Goal: Information Seeking & Learning: Check status

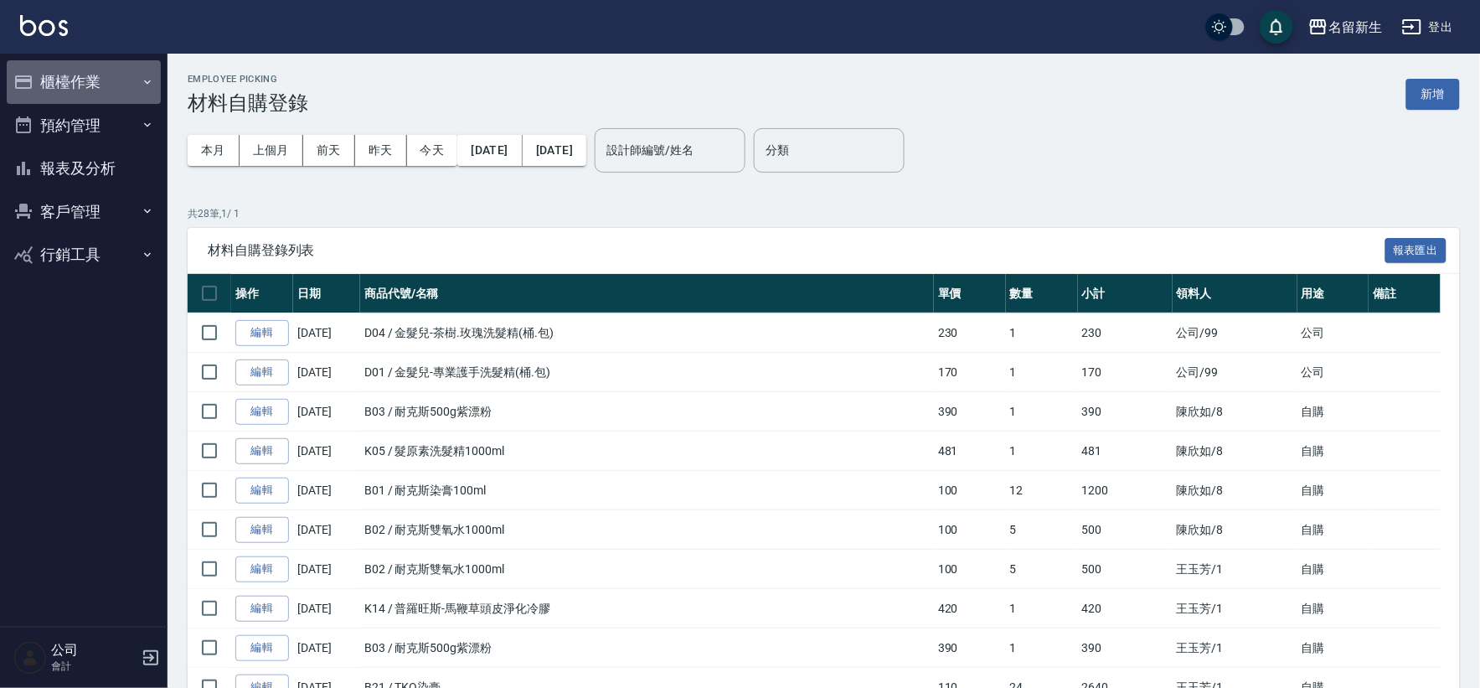
click at [25, 95] on button "櫃檯作業" at bounding box center [84, 82] width 154 height 44
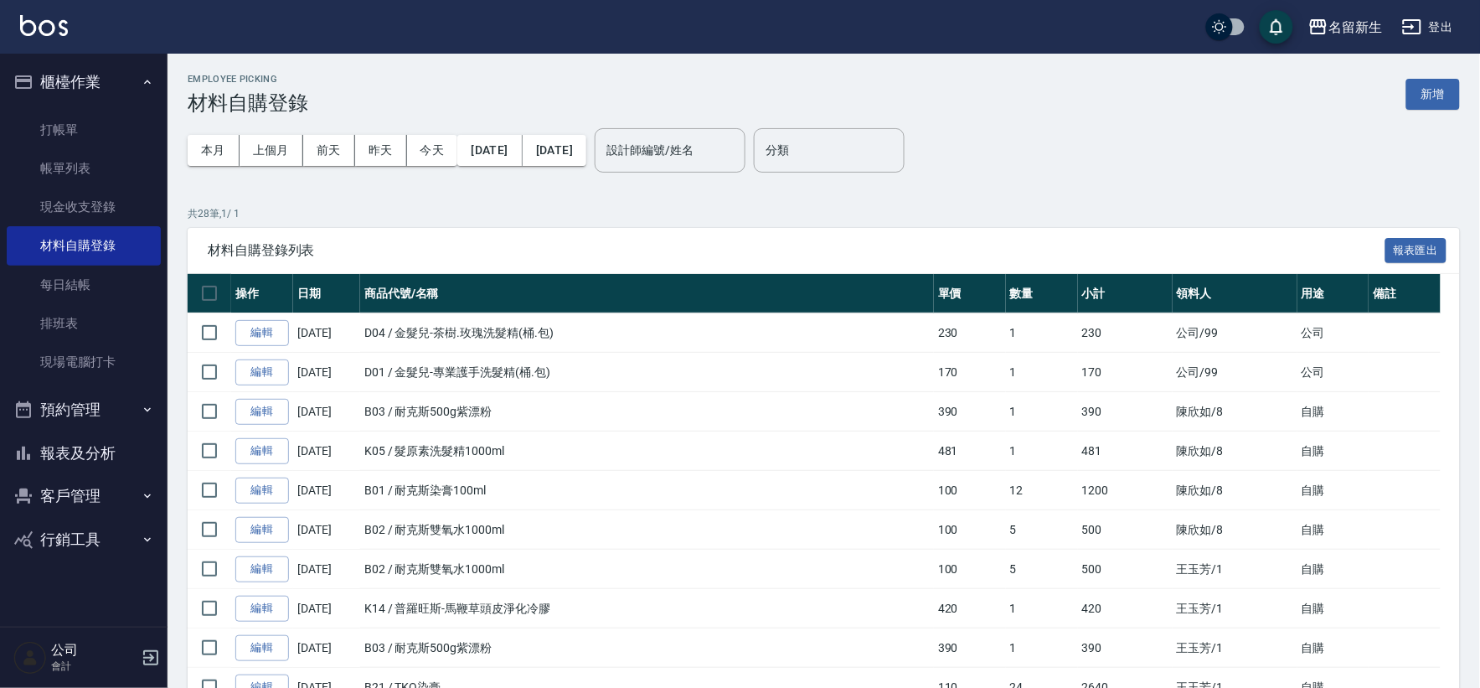
click at [80, 71] on button "櫃檯作業" at bounding box center [84, 82] width 154 height 44
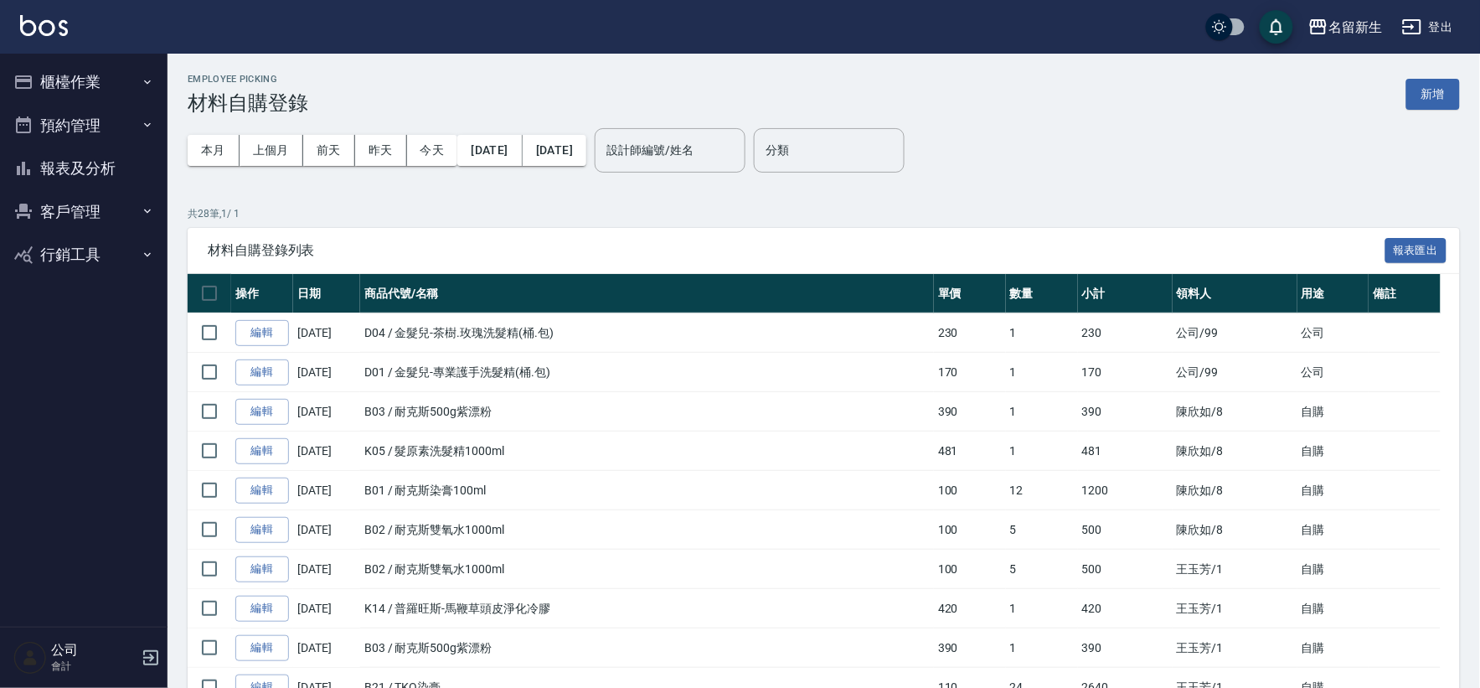
click at [93, 204] on button "客戶管理" at bounding box center [84, 212] width 154 height 44
click at [89, 78] on button "櫃檯作業" at bounding box center [84, 82] width 154 height 44
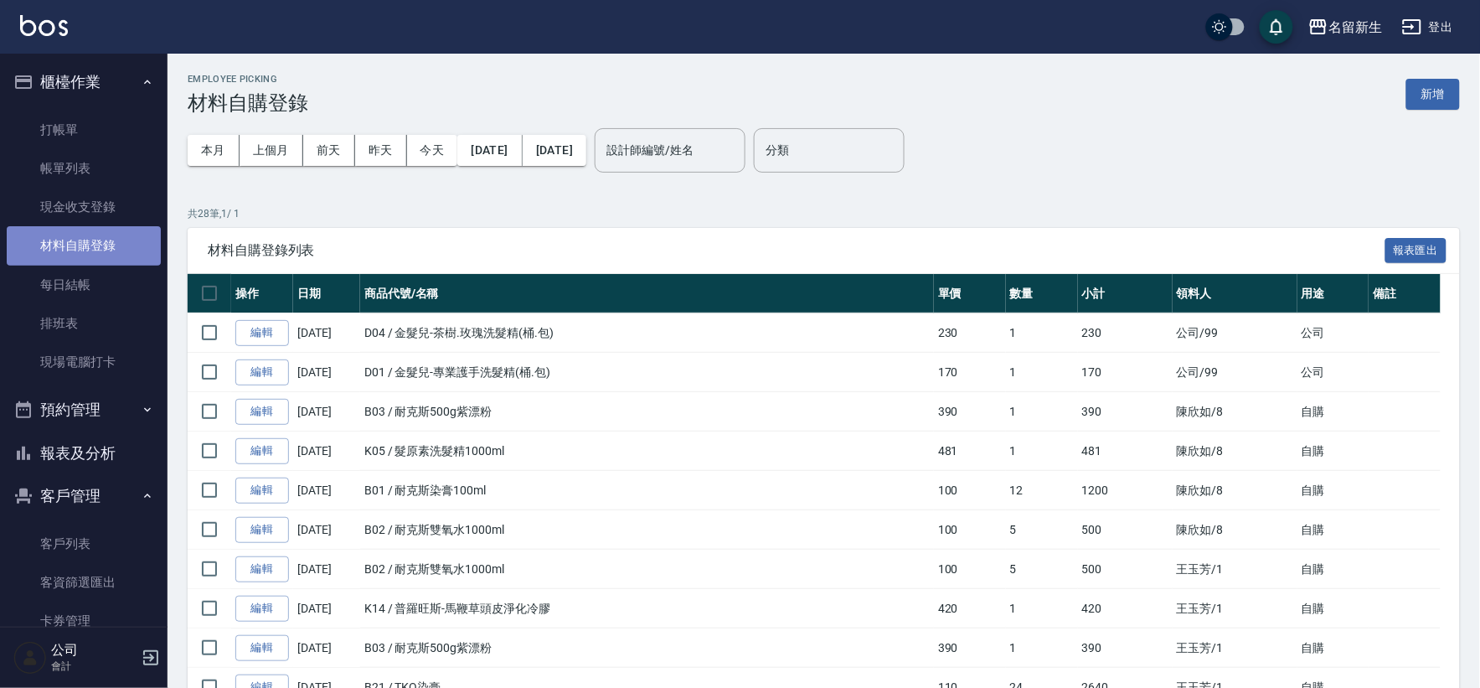
click at [106, 253] on link "材料自購登錄" at bounding box center [84, 245] width 154 height 39
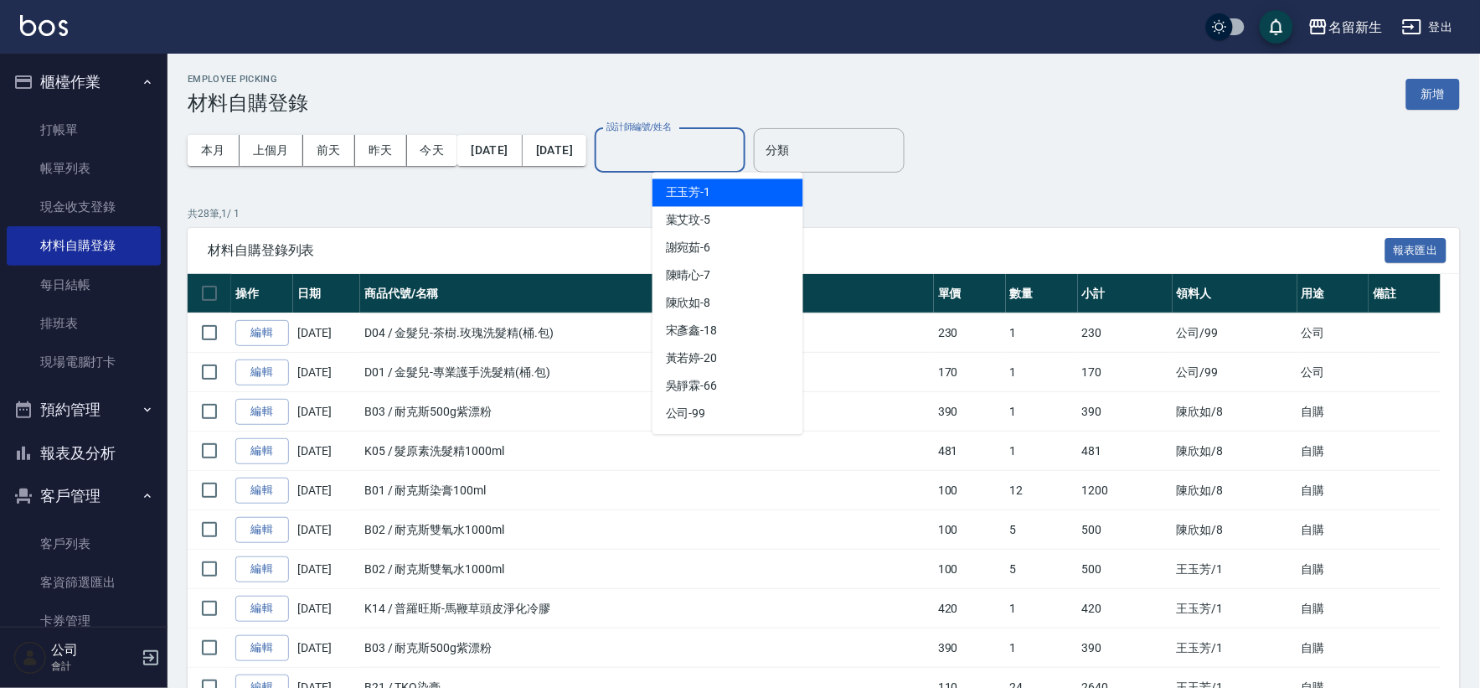
click at [730, 155] on input "設計師編號/姓名" at bounding box center [670, 150] width 136 height 29
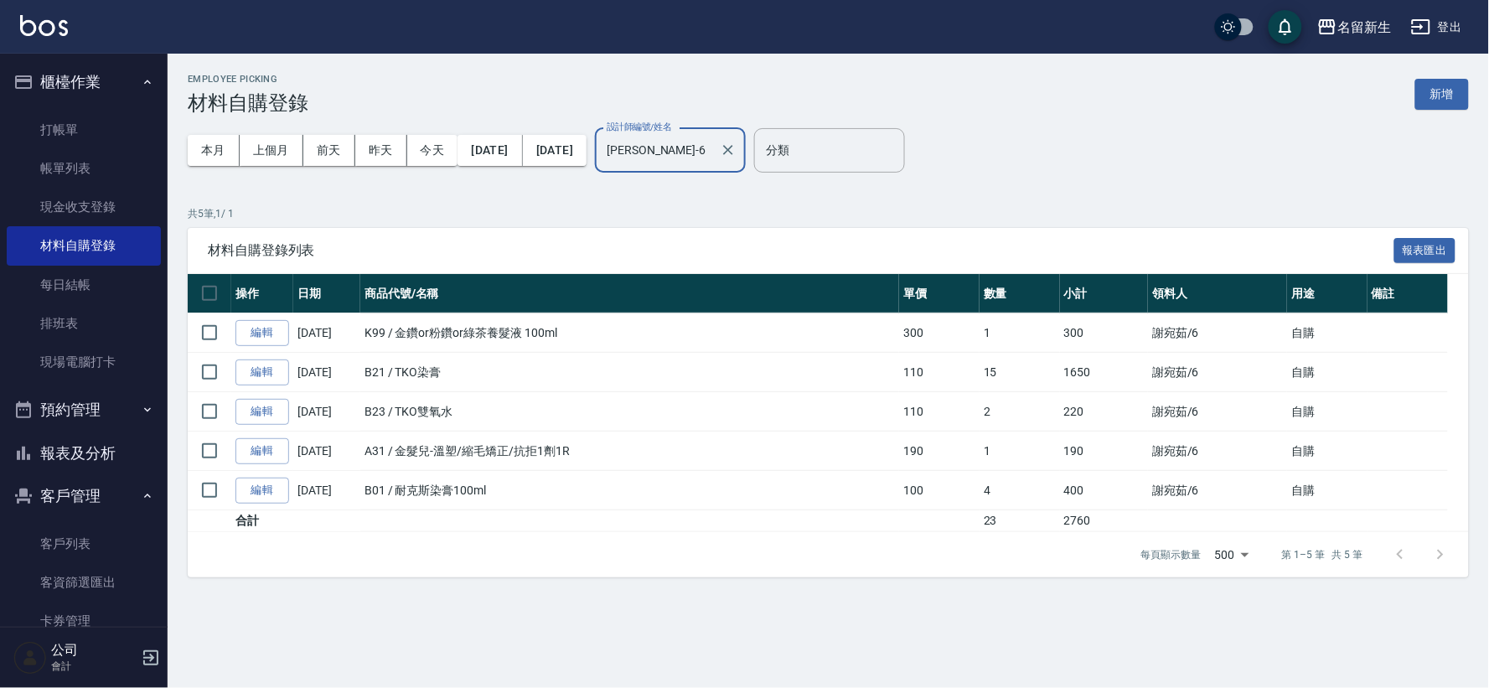
type input "[PERSON_NAME]-6"
click at [50, 79] on button "櫃檯作業" at bounding box center [84, 82] width 154 height 44
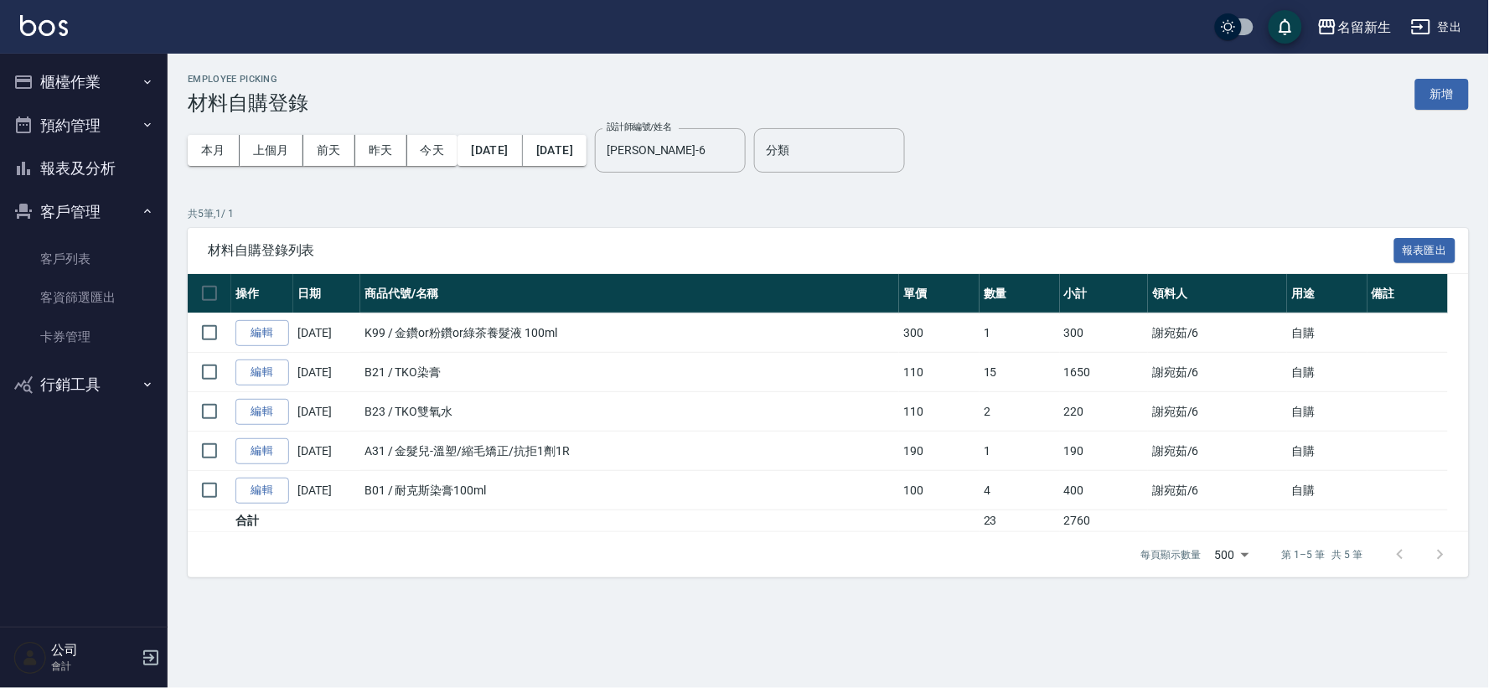
click at [51, 219] on button "客戶管理" at bounding box center [84, 212] width 154 height 44
click at [85, 151] on button "報表及分析" at bounding box center [84, 169] width 154 height 44
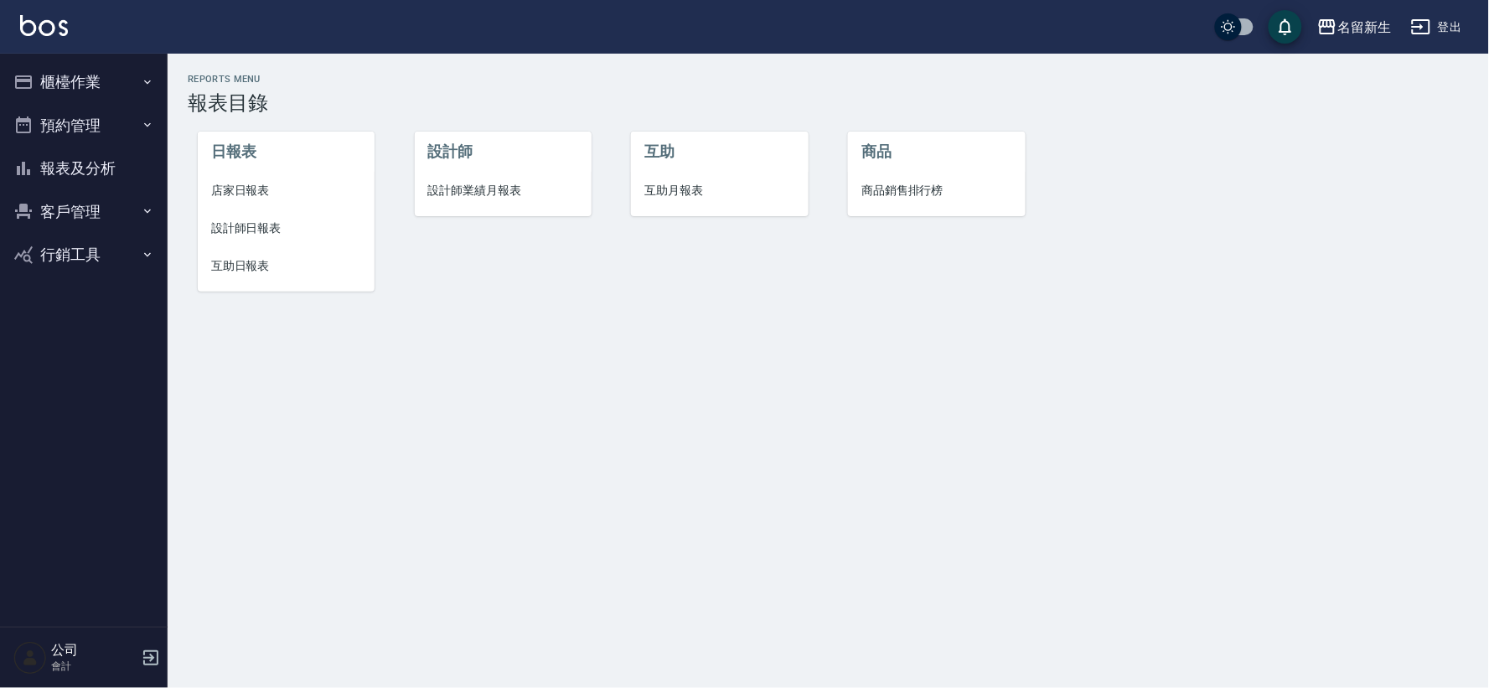
click at [474, 193] on span "設計師業績月報表" at bounding box center [503, 191] width 150 height 18
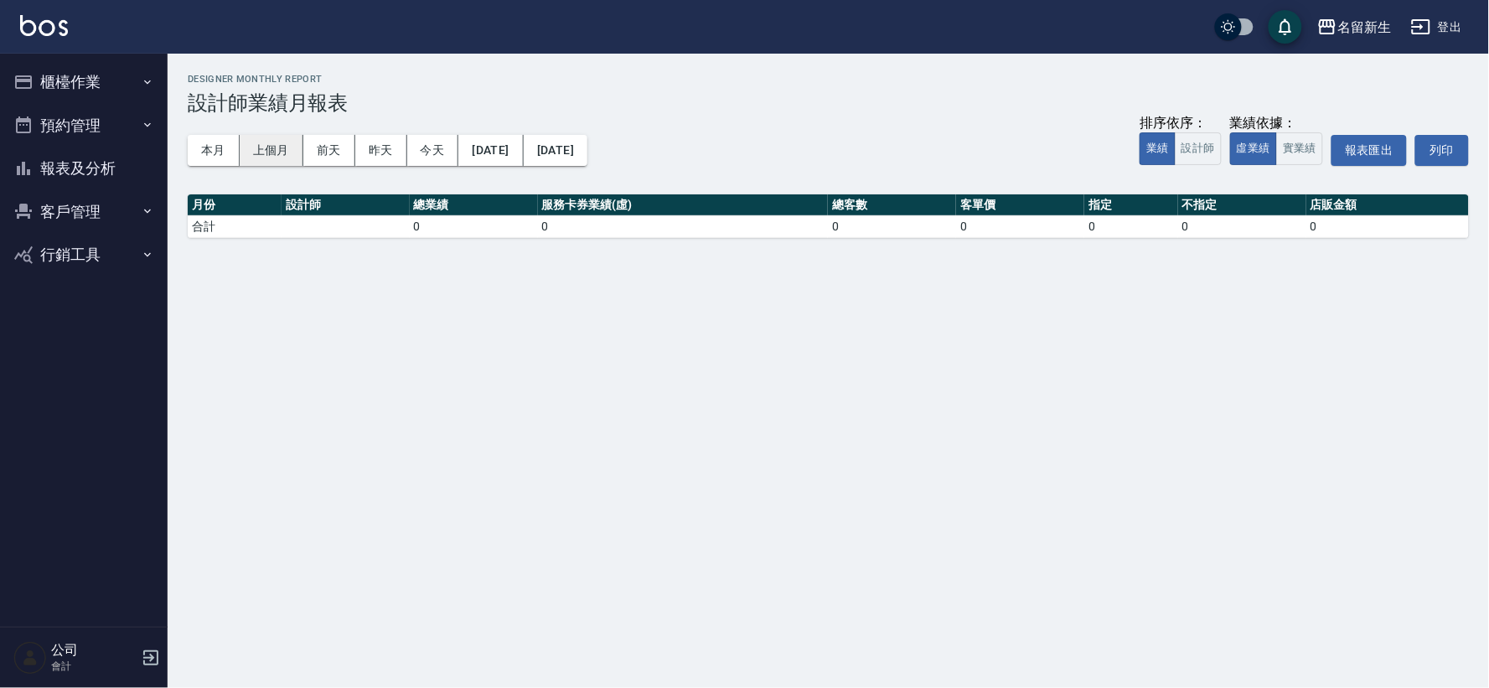
click at [281, 148] on button "上個月" at bounding box center [272, 150] width 64 height 31
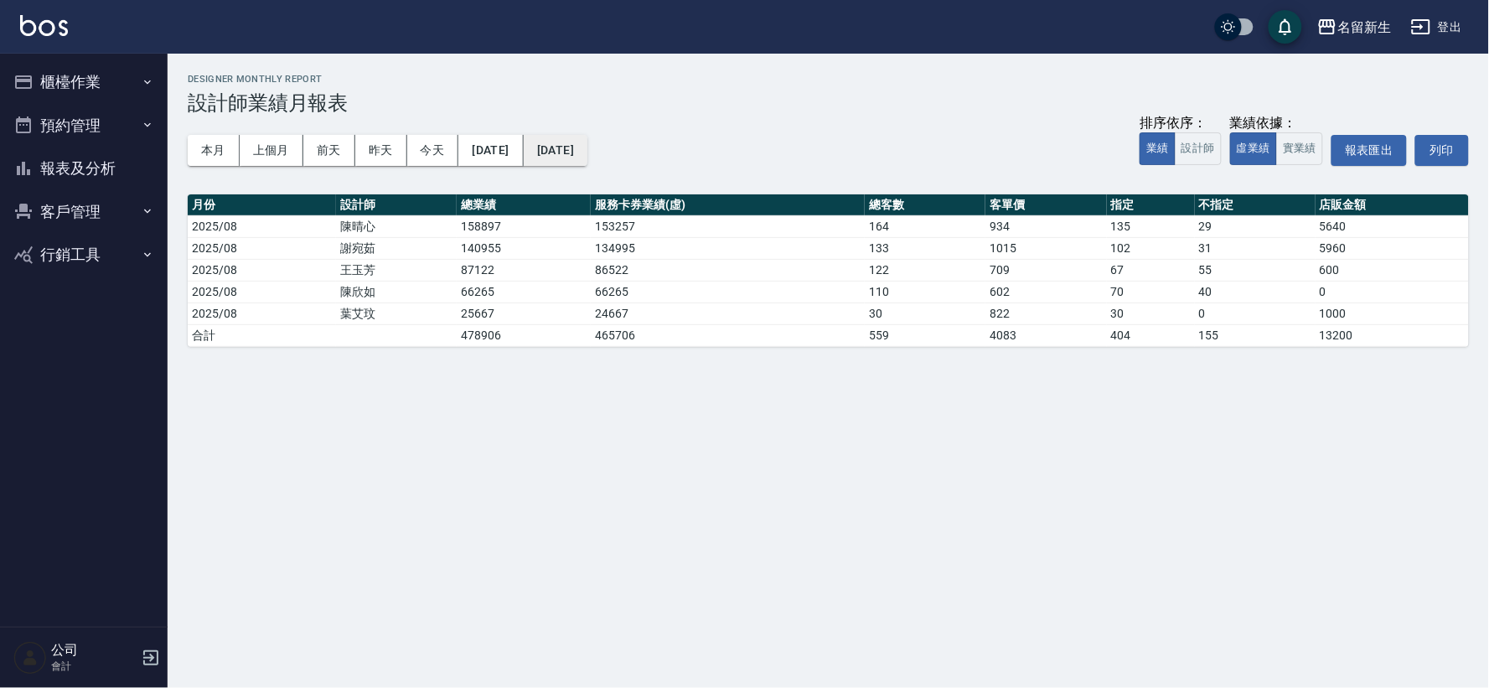
click at [587, 151] on button "[DATE]" at bounding box center [556, 150] width 64 height 31
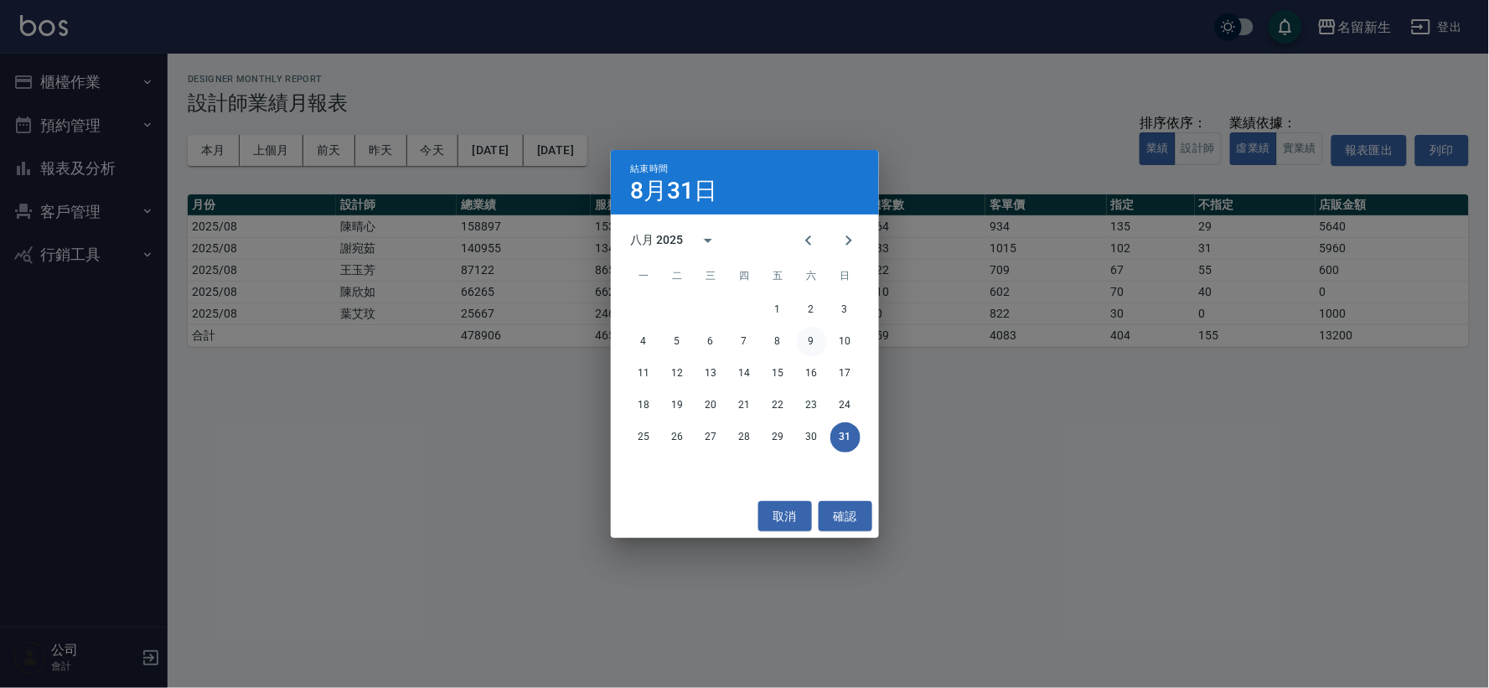
click at [821, 344] on button "9" at bounding box center [812, 342] width 30 height 30
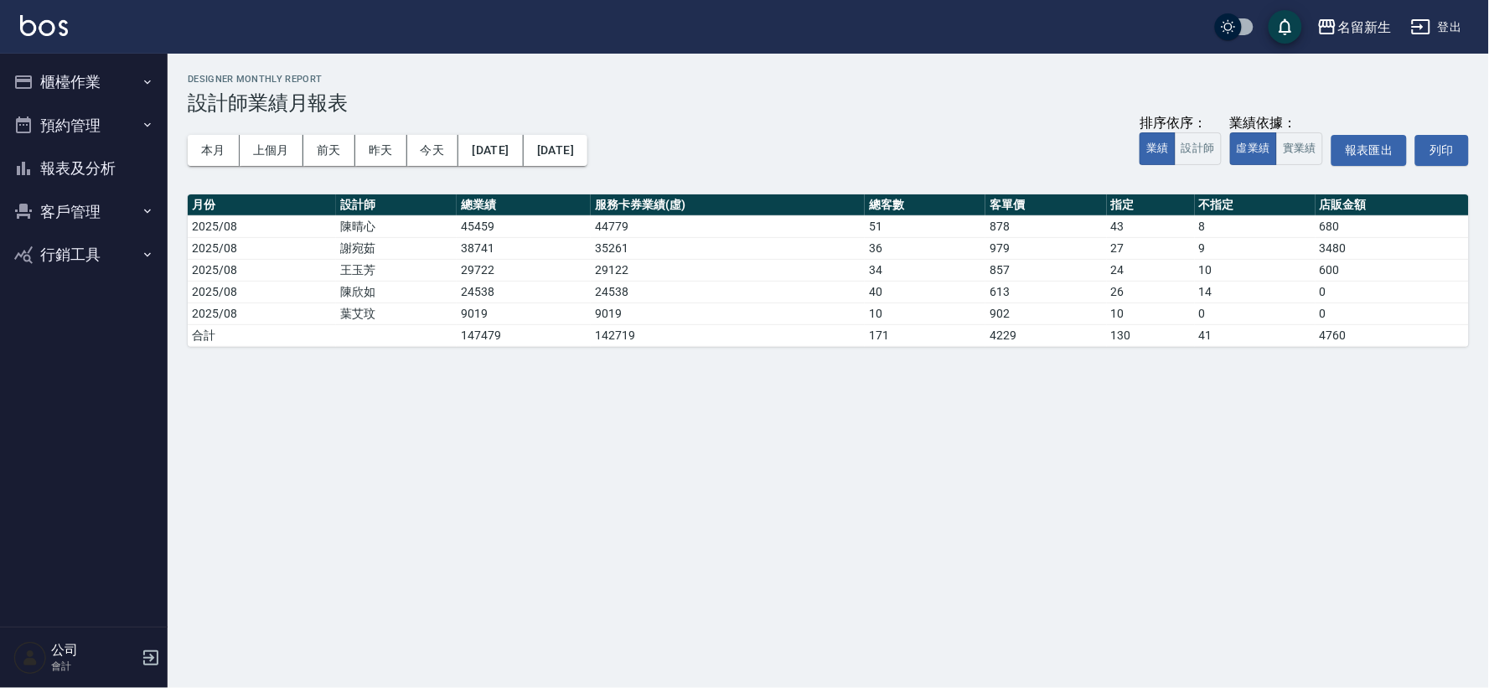
click at [852, 346] on td "142719" at bounding box center [728, 335] width 274 height 22
click at [587, 154] on button "[DATE]" at bounding box center [556, 150] width 64 height 31
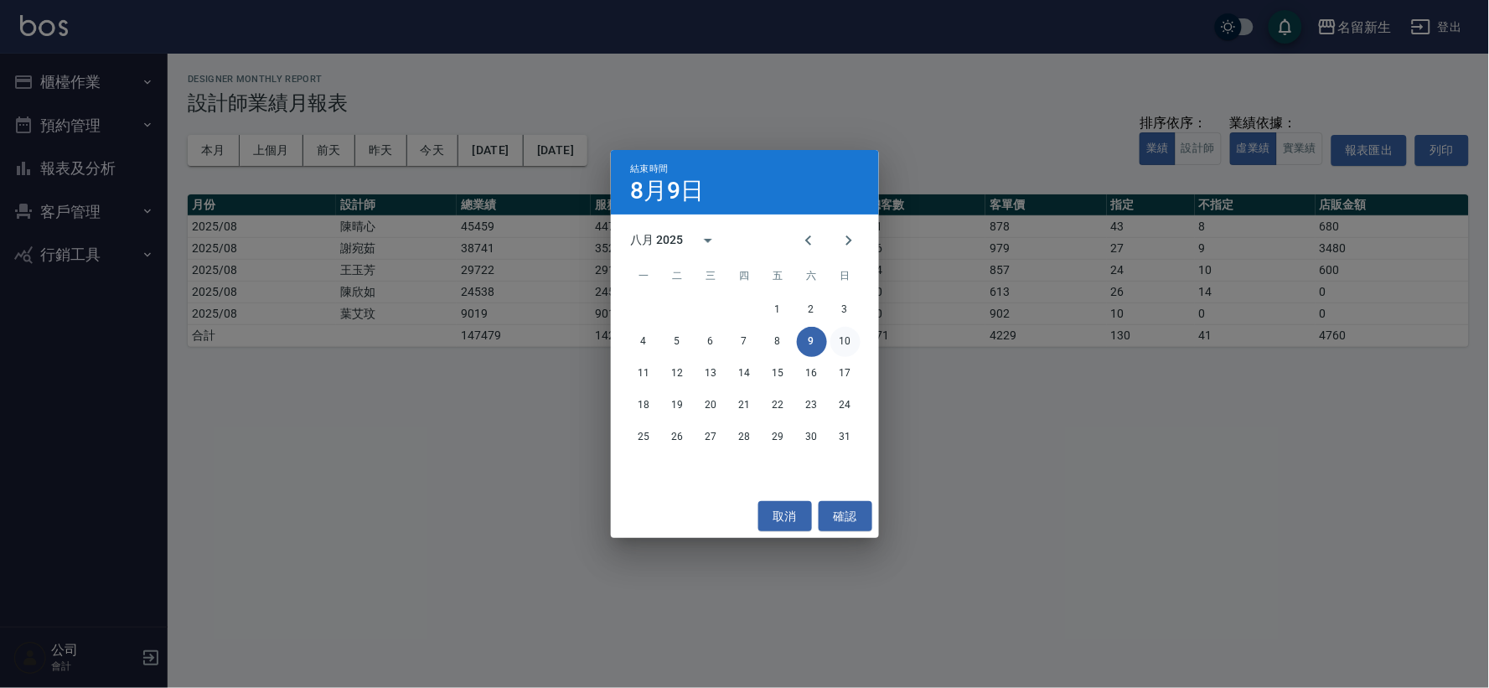
click at [847, 340] on button "10" at bounding box center [845, 342] width 30 height 30
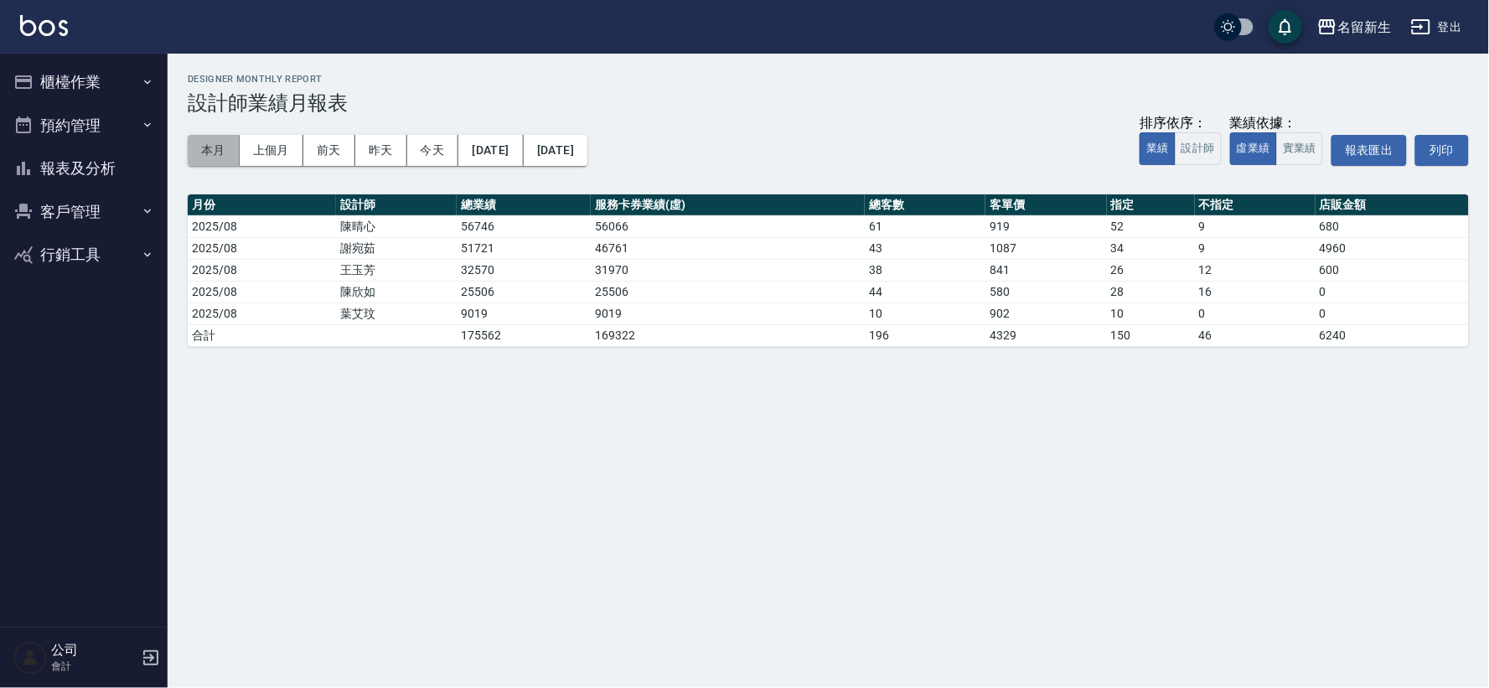
click at [214, 142] on button "本月" at bounding box center [214, 150] width 52 height 31
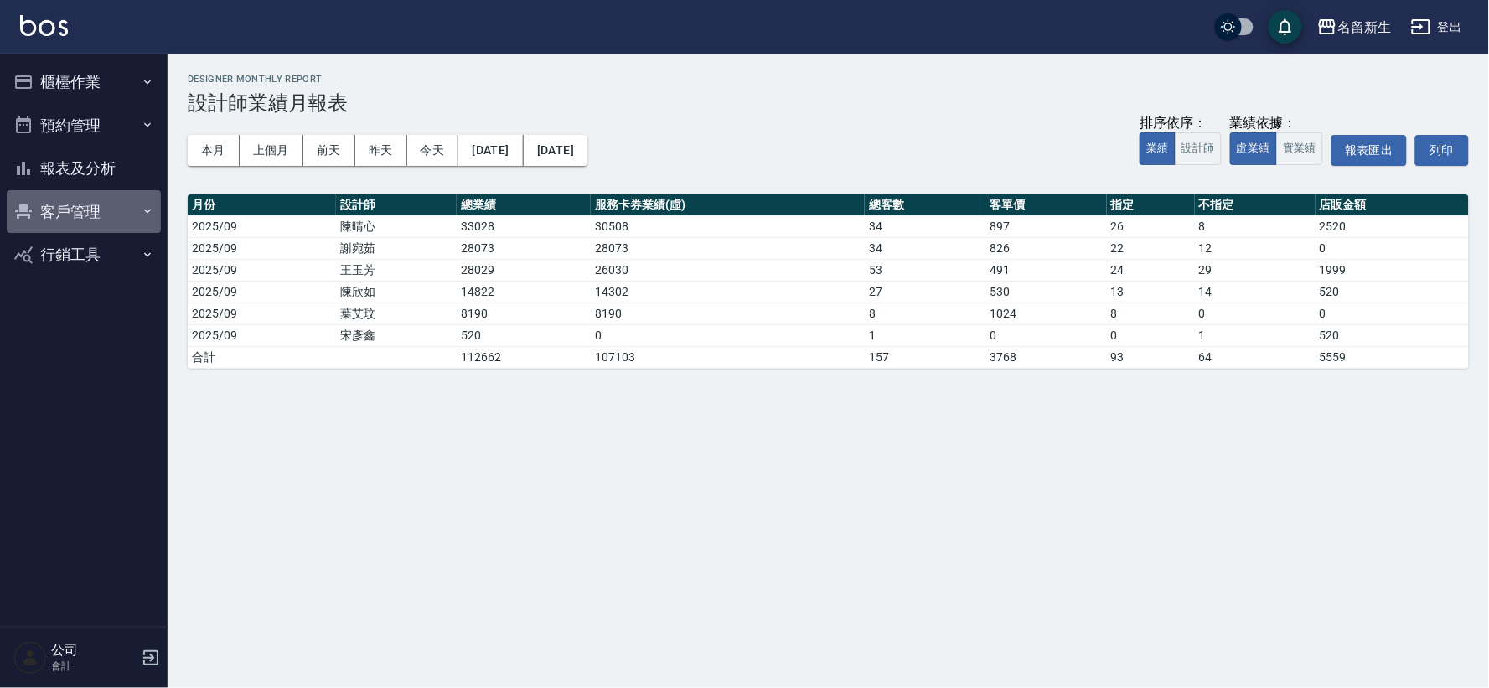
click at [99, 213] on button "客戶管理" at bounding box center [84, 212] width 154 height 44
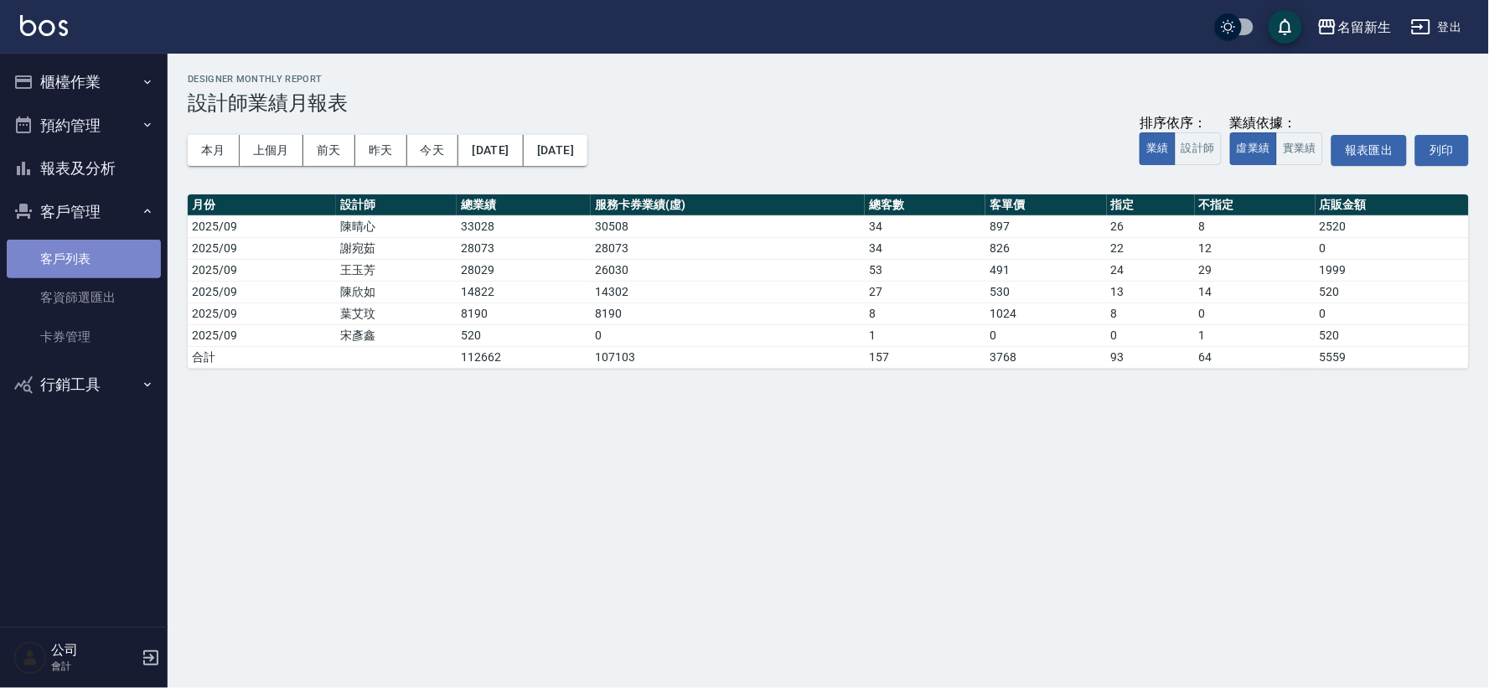
click at [87, 261] on link "客戶列表" at bounding box center [84, 259] width 154 height 39
